Goal: Navigation & Orientation: Understand site structure

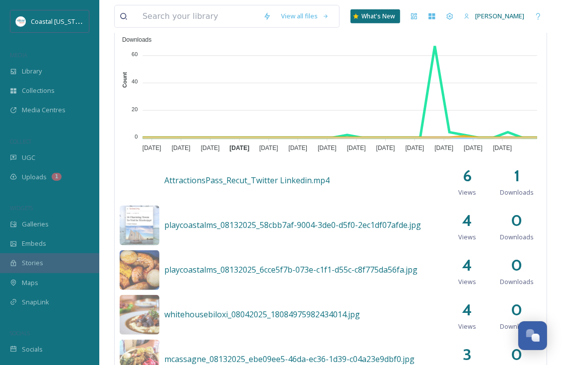
scroll to position [397, 0]
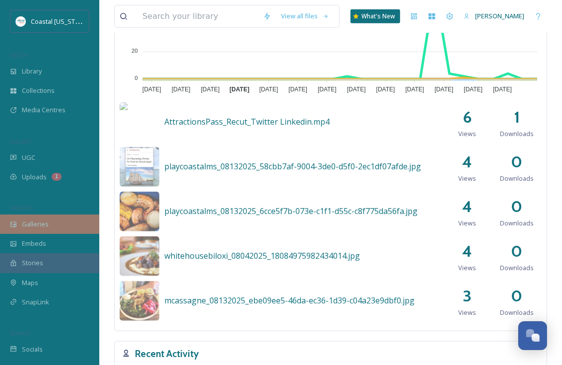
click at [45, 226] on span "Galleries" at bounding box center [35, 224] width 27 height 9
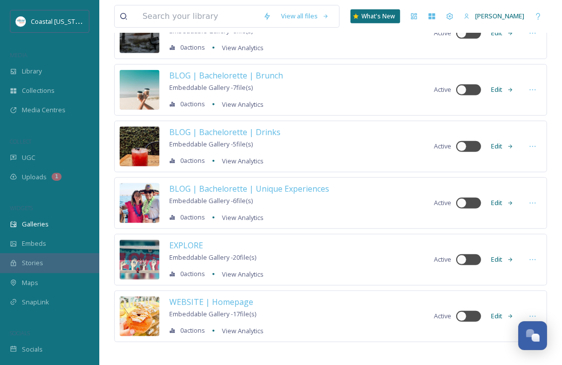
scroll to position [256, 0]
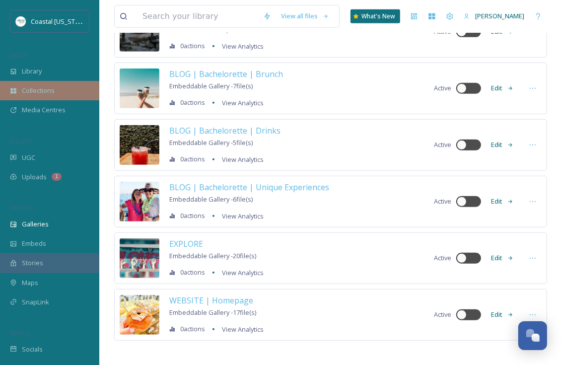
click at [34, 86] on span "Collections" at bounding box center [38, 90] width 33 height 9
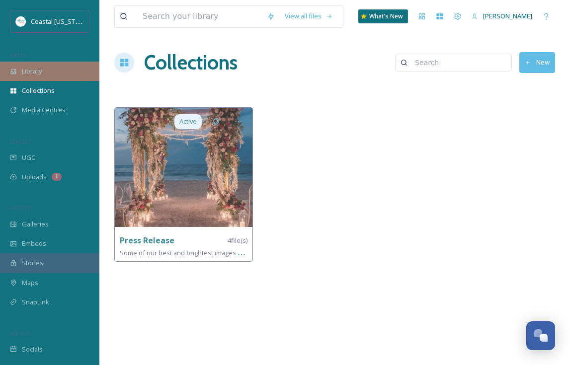
click at [31, 71] on span "Library" at bounding box center [32, 71] width 20 height 9
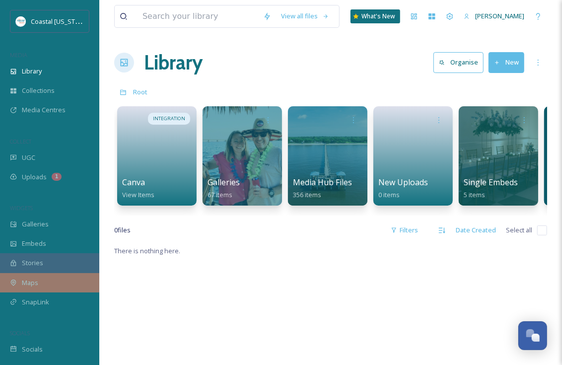
click at [24, 279] on span "Maps" at bounding box center [30, 282] width 16 height 9
